Goal: Find contact information: Find contact information

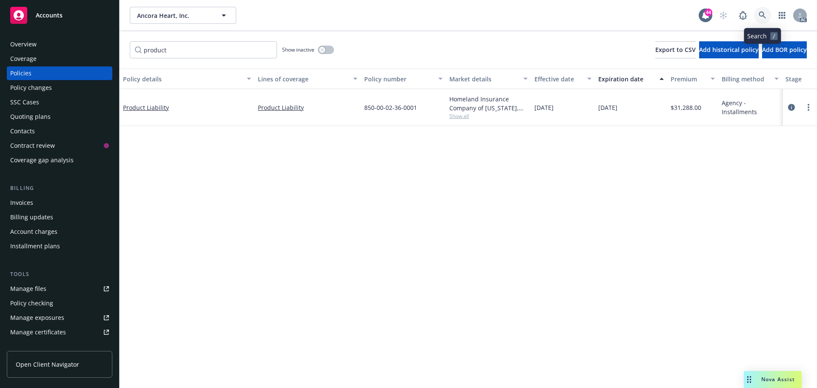
click at [766, 18] on icon at bounding box center [763, 15] width 8 height 8
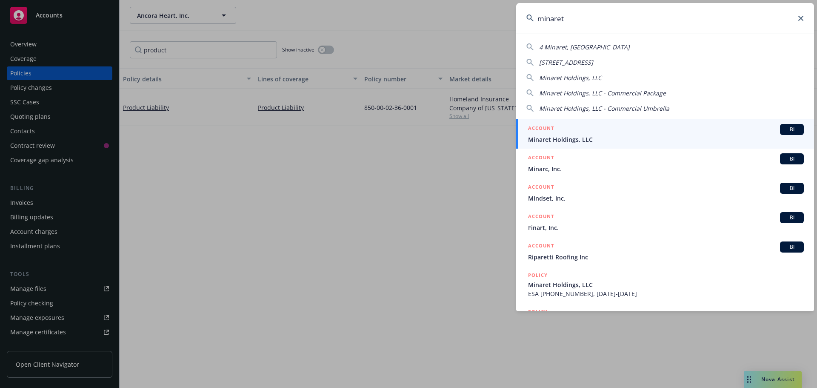
type input "minaret"
click at [578, 132] on div "ACCOUNT BI" at bounding box center [666, 129] width 276 height 11
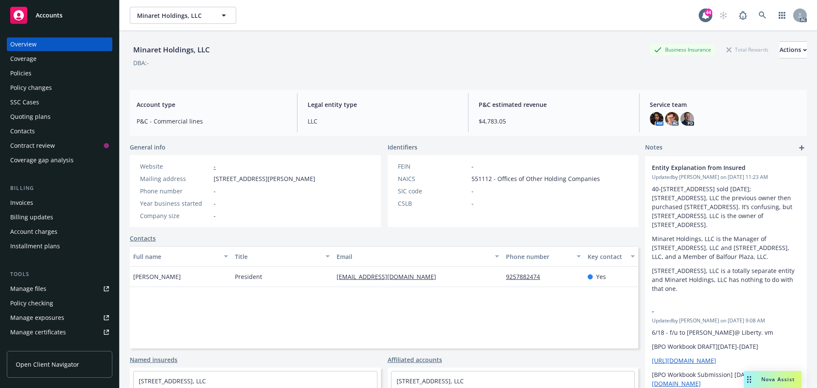
click at [34, 75] on div "Policies" at bounding box center [59, 73] width 99 height 14
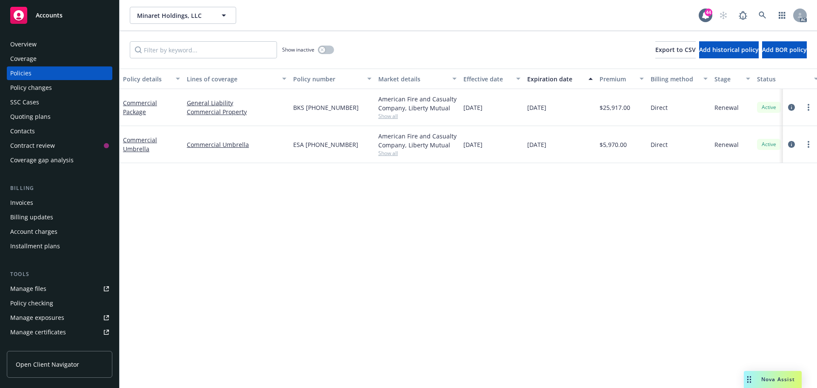
drag, startPoint x: 355, startPoint y: 106, endPoint x: 292, endPoint y: 106, distance: 63.0
click at [292, 106] on div "BKS [PHONE_NUMBER]" at bounding box center [332, 107] width 85 height 37
copy span "BKS [PHONE_NUMBER]"
click at [52, 44] on div "Overview" at bounding box center [59, 44] width 99 height 14
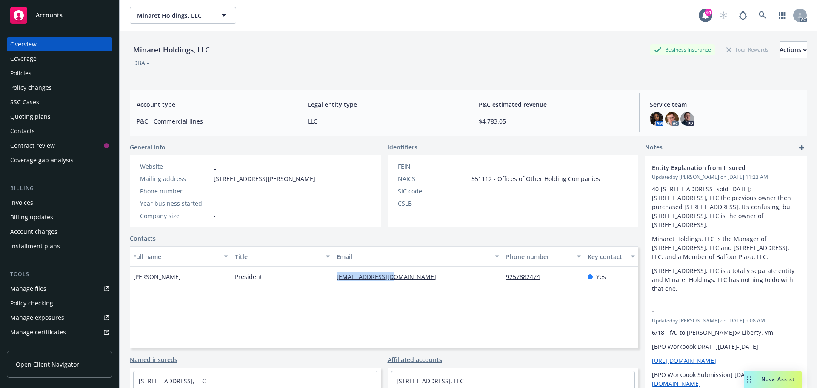
drag, startPoint x: 398, startPoint y: 278, endPoint x: 333, endPoint y: 278, distance: 64.3
click at [333, 278] on div "[EMAIL_ADDRESS][DOMAIN_NAME]" at bounding box center [417, 276] width 169 height 20
copy link "[EMAIL_ADDRESS][DOMAIN_NAME]"
drag, startPoint x: 550, startPoint y: 280, endPoint x: 499, endPoint y: 280, distance: 50.6
click at [503, 280] on div "9257882474" at bounding box center [543, 276] width 81 height 20
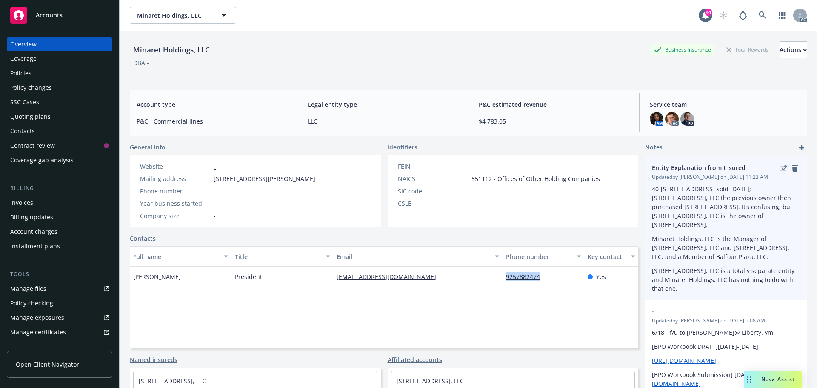
copy link "9257882474"
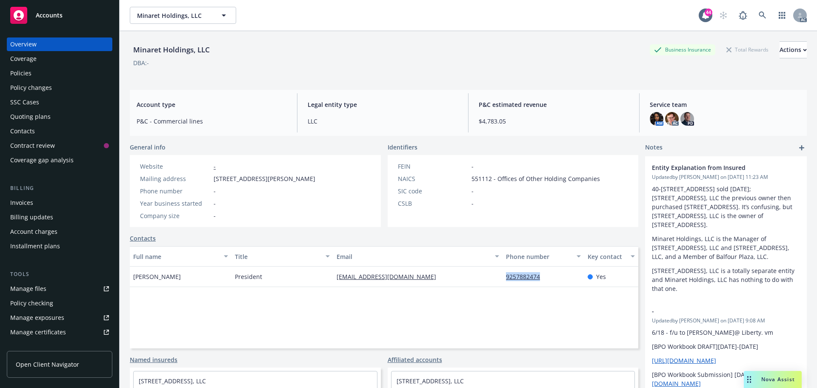
drag, startPoint x: 190, startPoint y: 281, endPoint x: 129, endPoint y: 280, distance: 60.9
click at [129, 280] on div "Minaret Holdings, LLC Business Insurance Total Rewards Actions DBA: - Account t…" at bounding box center [469, 225] width 698 height 388
copy span "[PERSON_NAME]"
click at [754, 19] on link at bounding box center [762, 15] width 17 height 17
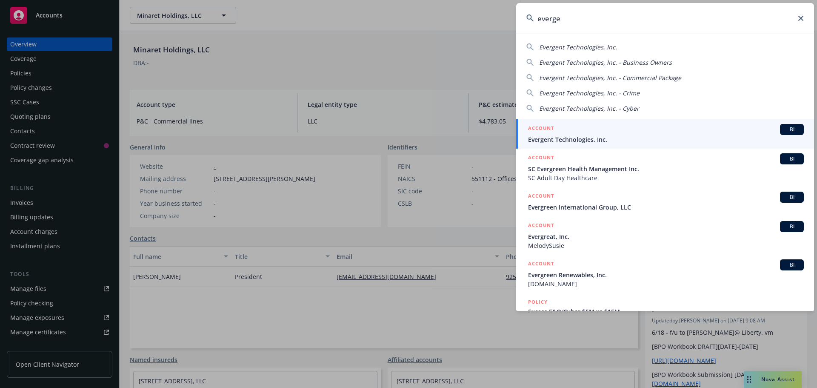
type input "everge"
click at [672, 126] on div "ACCOUNT BI" at bounding box center [666, 129] width 276 height 11
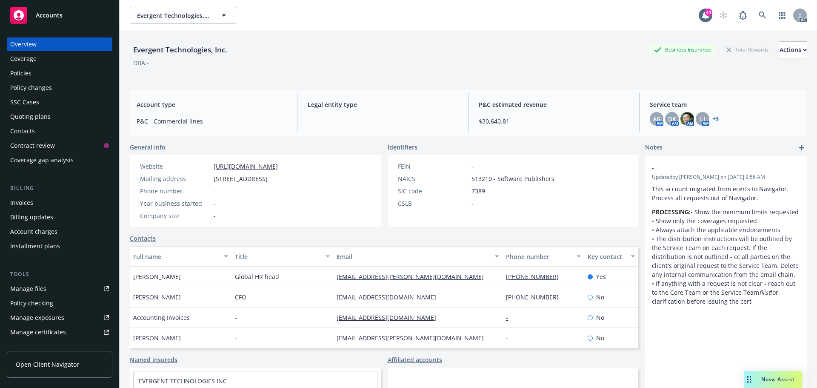
click at [31, 74] on div "Policies" at bounding box center [20, 73] width 21 height 14
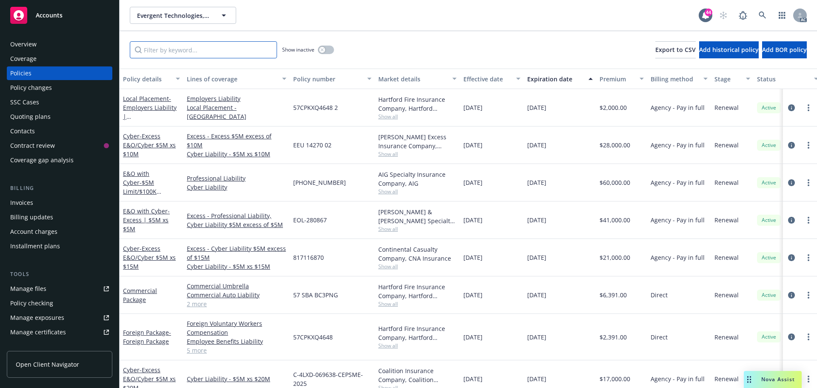
click at [189, 54] on input "Filter by keyword..." at bounding box center [203, 49] width 147 height 17
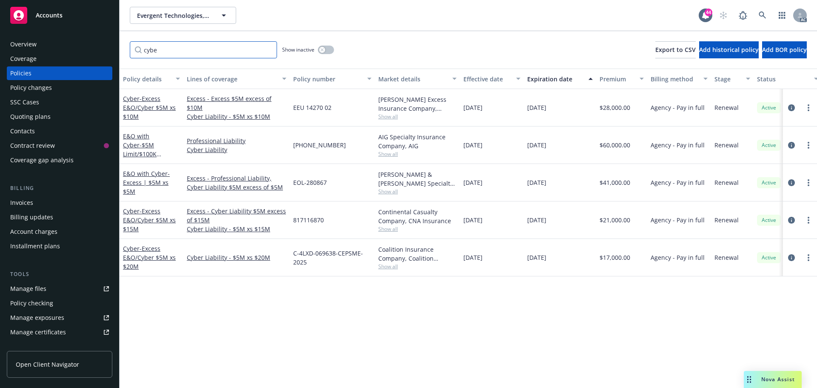
type input "cybe"
drag, startPoint x: 334, startPoint y: 144, endPoint x: 291, endPoint y: 148, distance: 42.7
click at [291, 148] on div "[PHONE_NUMBER]" at bounding box center [332, 144] width 85 height 37
copy span "[PHONE_NUMBER]"
